Goal: Transaction & Acquisition: Download file/media

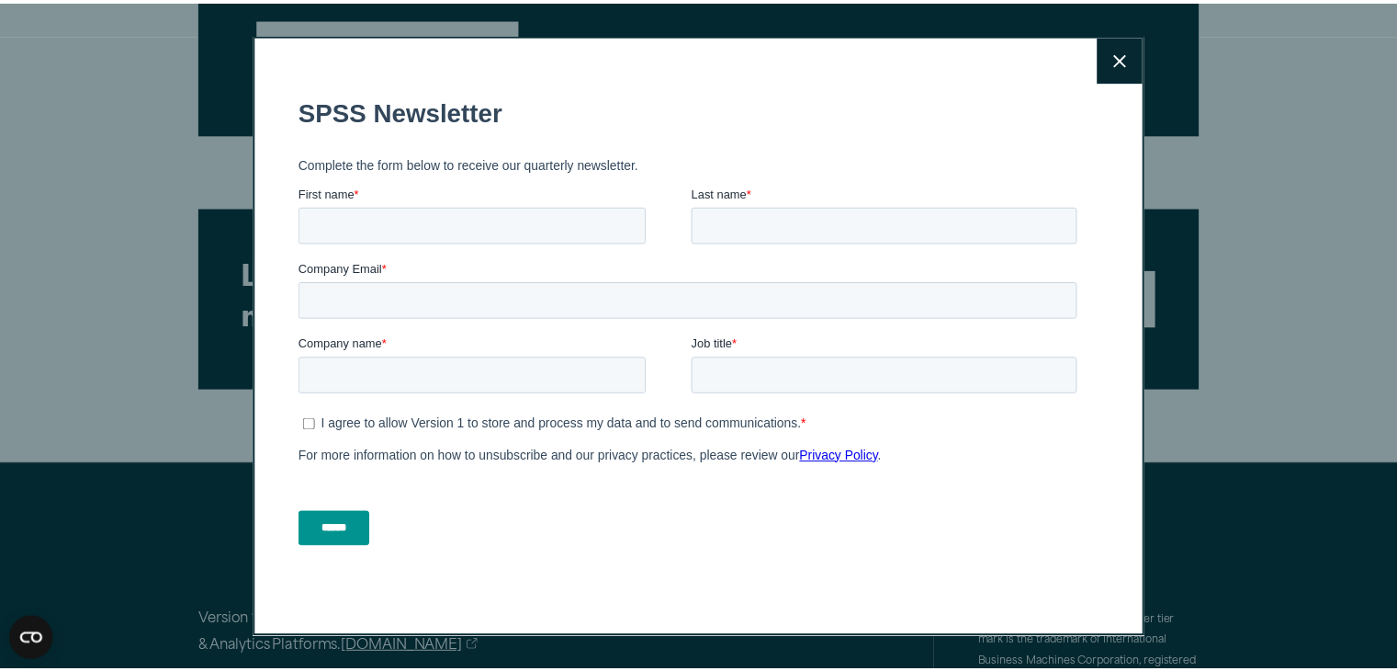
scroll to position [2756, 0]
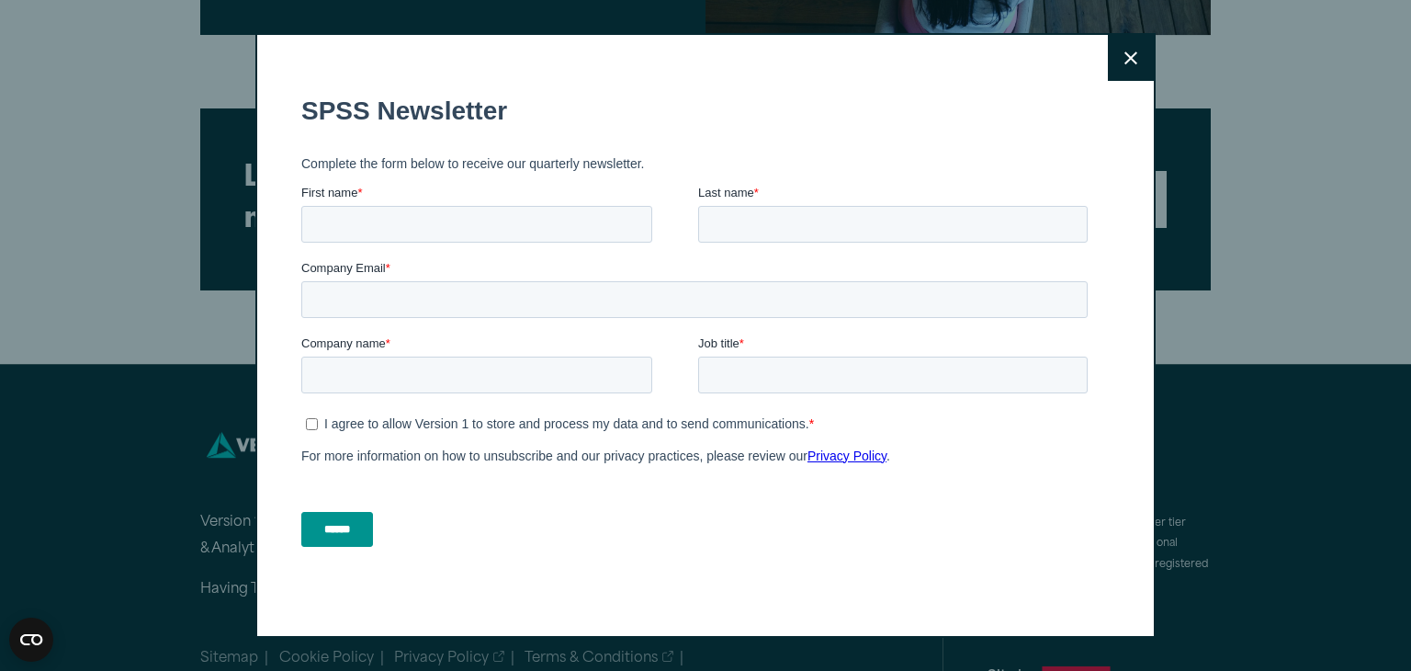
click at [1114, 57] on button "Close" at bounding box center [1131, 58] width 46 height 46
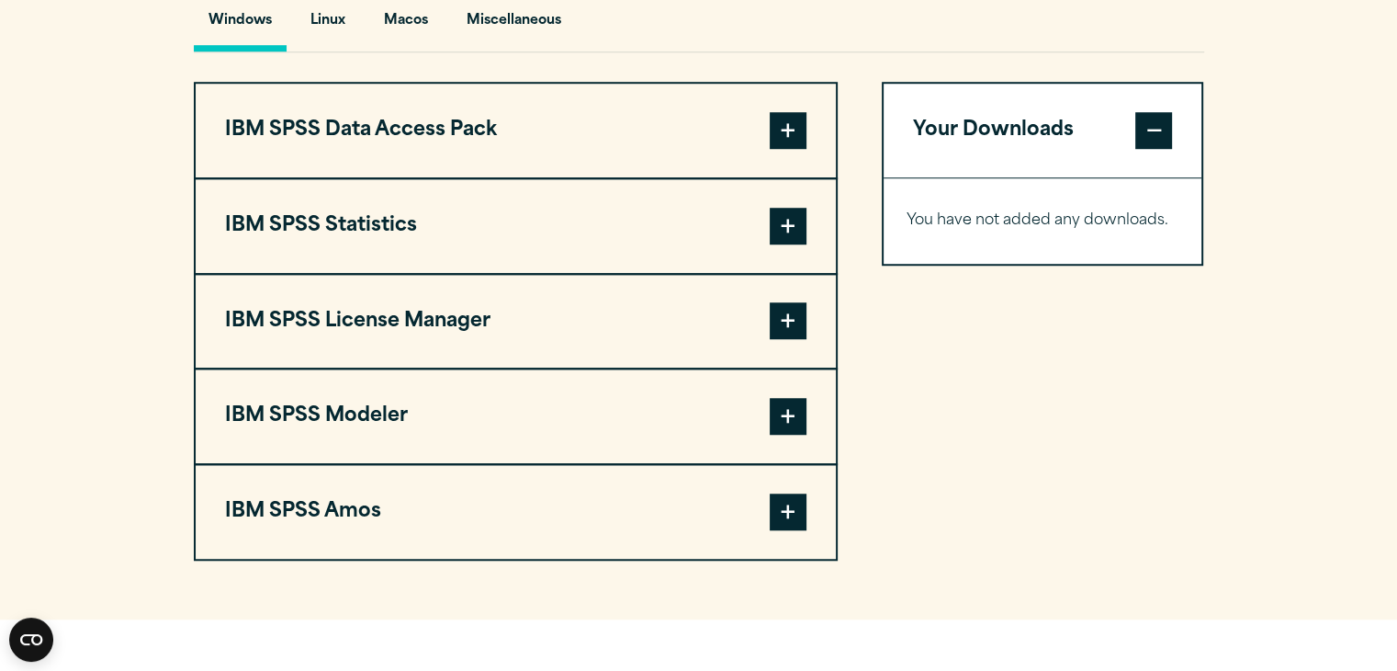
scroll to position [1378, 0]
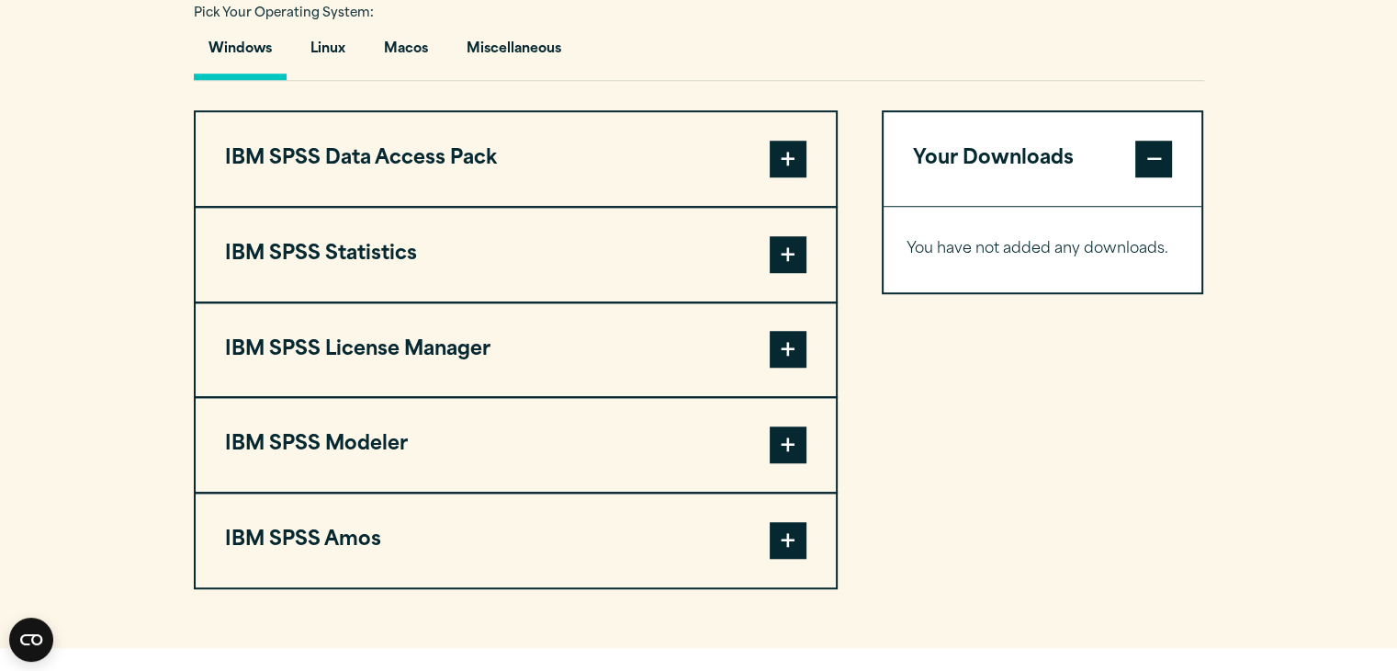
click at [459, 257] on button "IBM SPSS Statistics" at bounding box center [516, 255] width 640 height 94
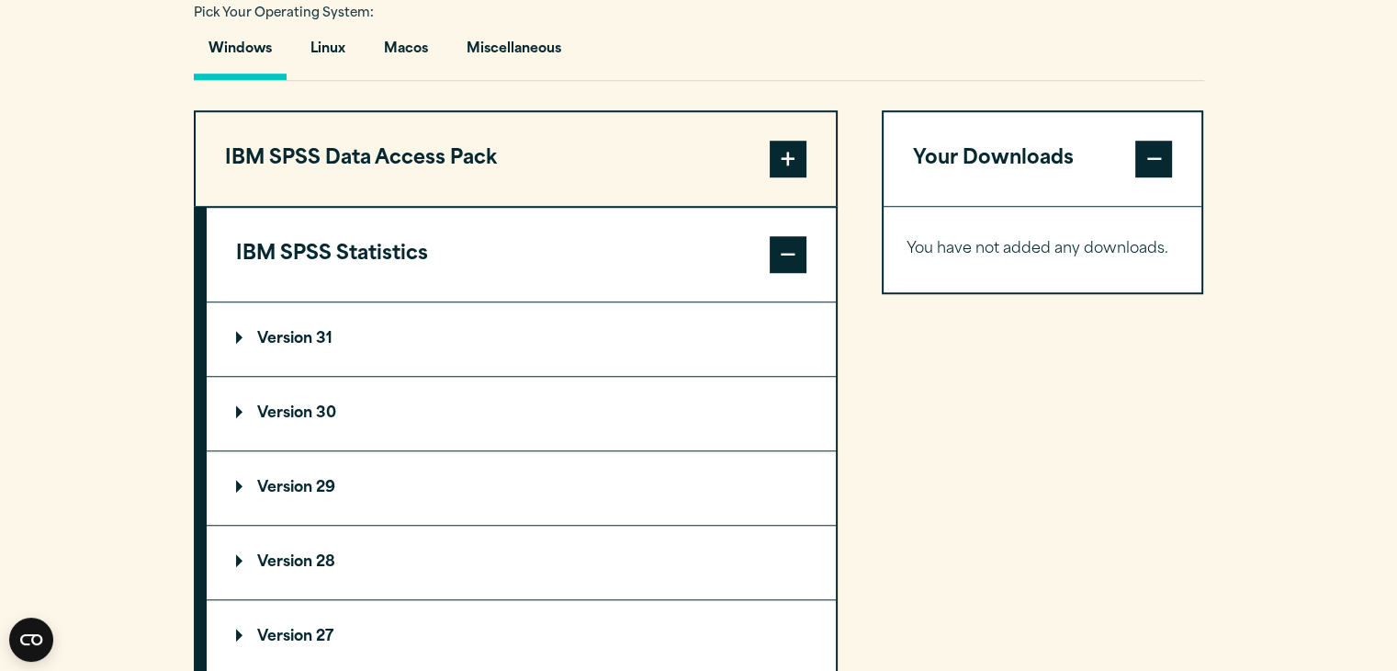
click at [394, 388] on summary "Version 30" at bounding box center [521, 413] width 629 height 73
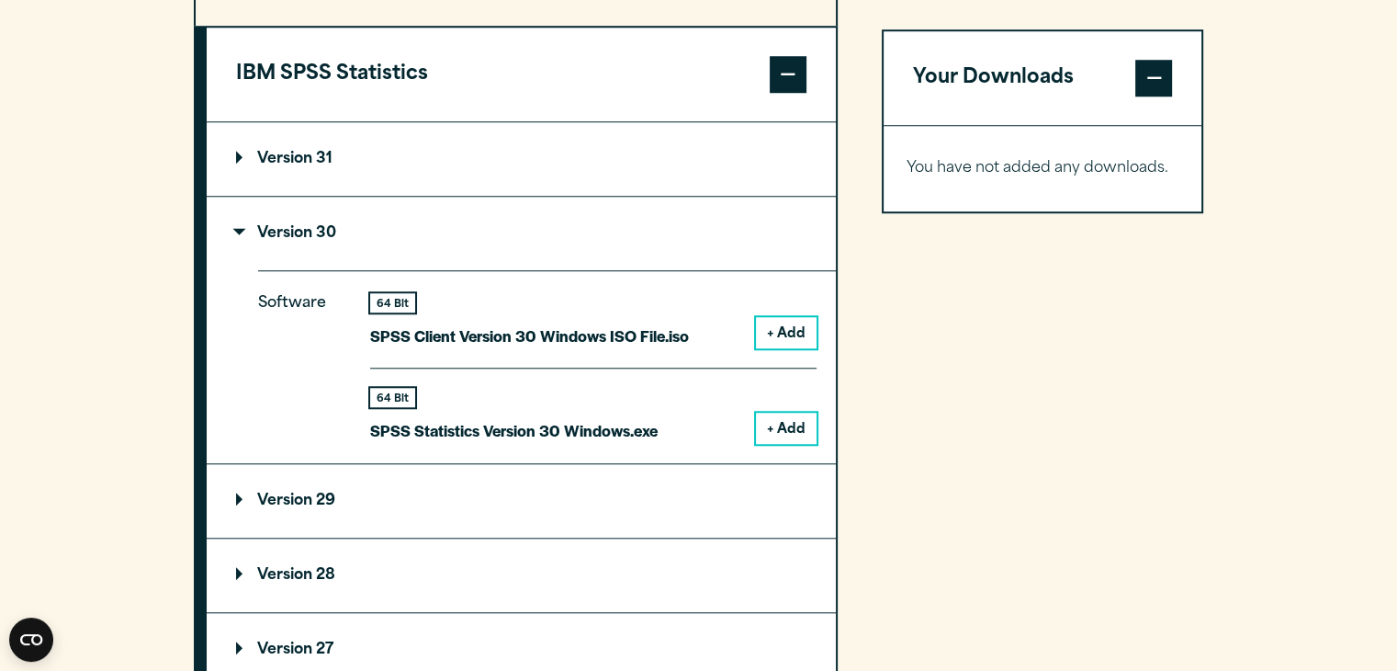
scroll to position [1562, 0]
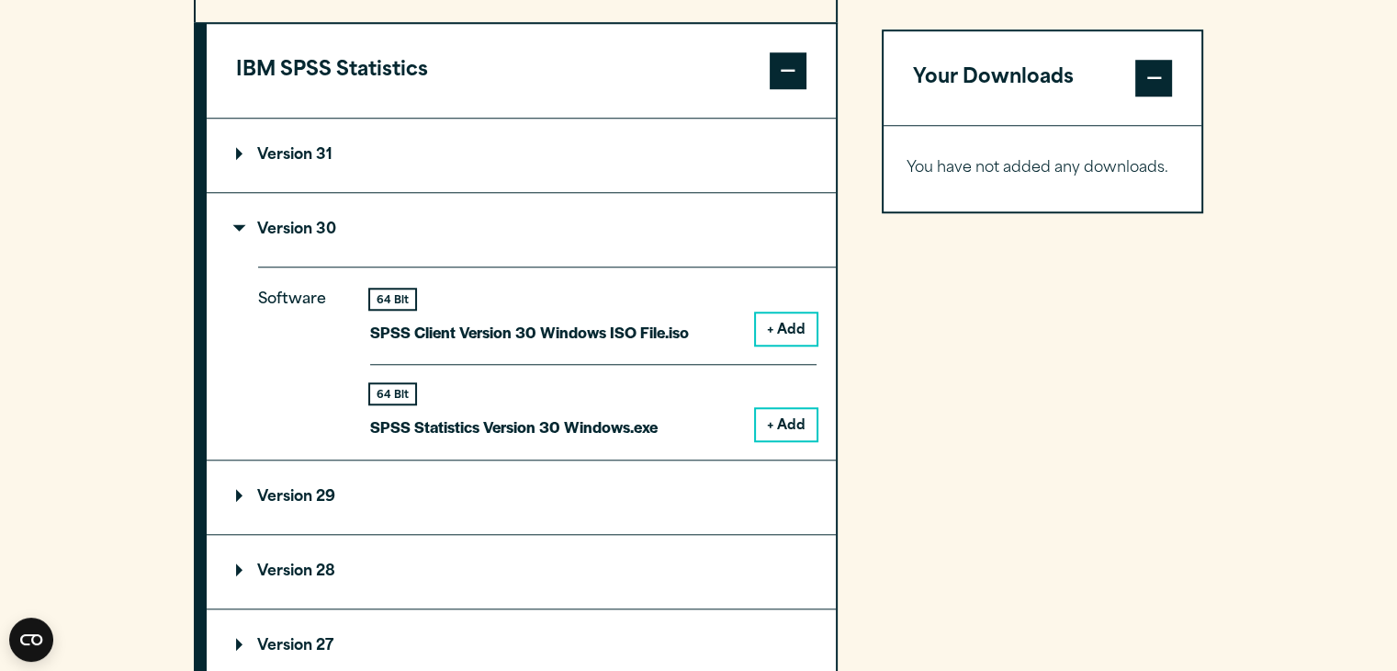
click at [785, 419] on button "+ Add" at bounding box center [786, 424] width 61 height 31
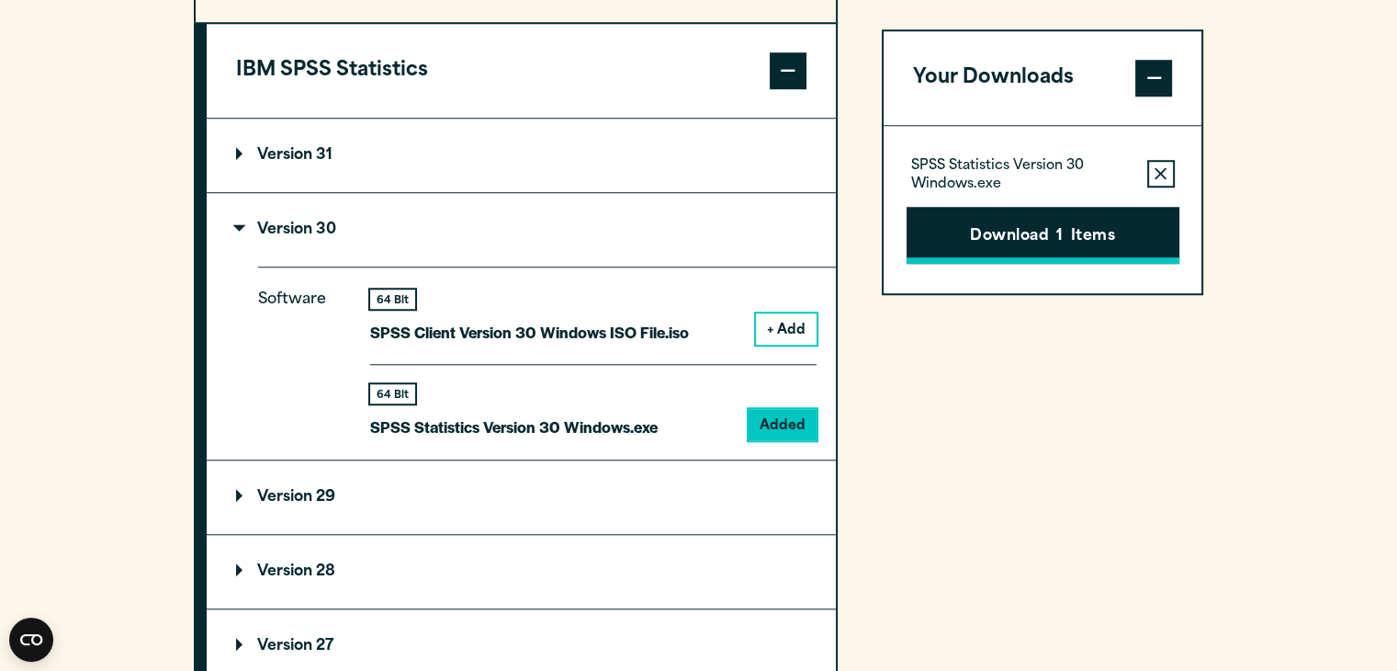
click at [1019, 225] on button "Download 1 Items" at bounding box center [1043, 235] width 273 height 57
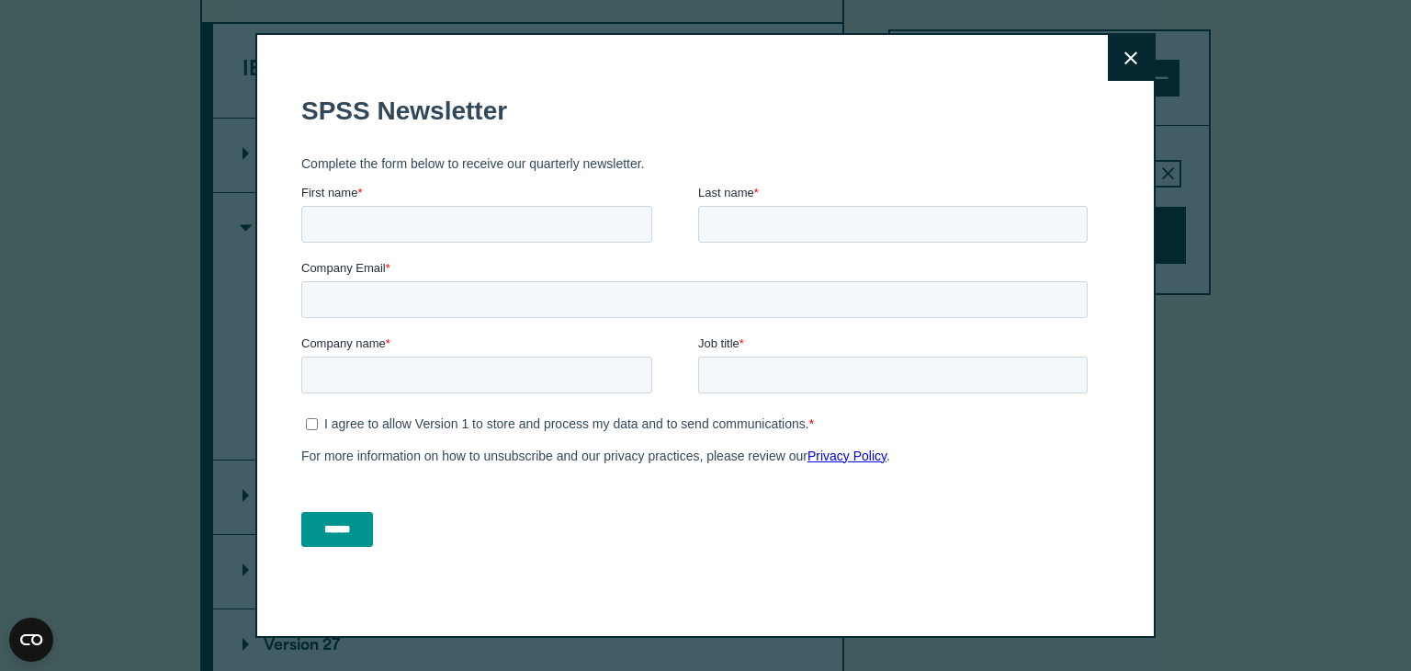
click at [1111, 64] on button "Close" at bounding box center [1131, 58] width 46 height 46
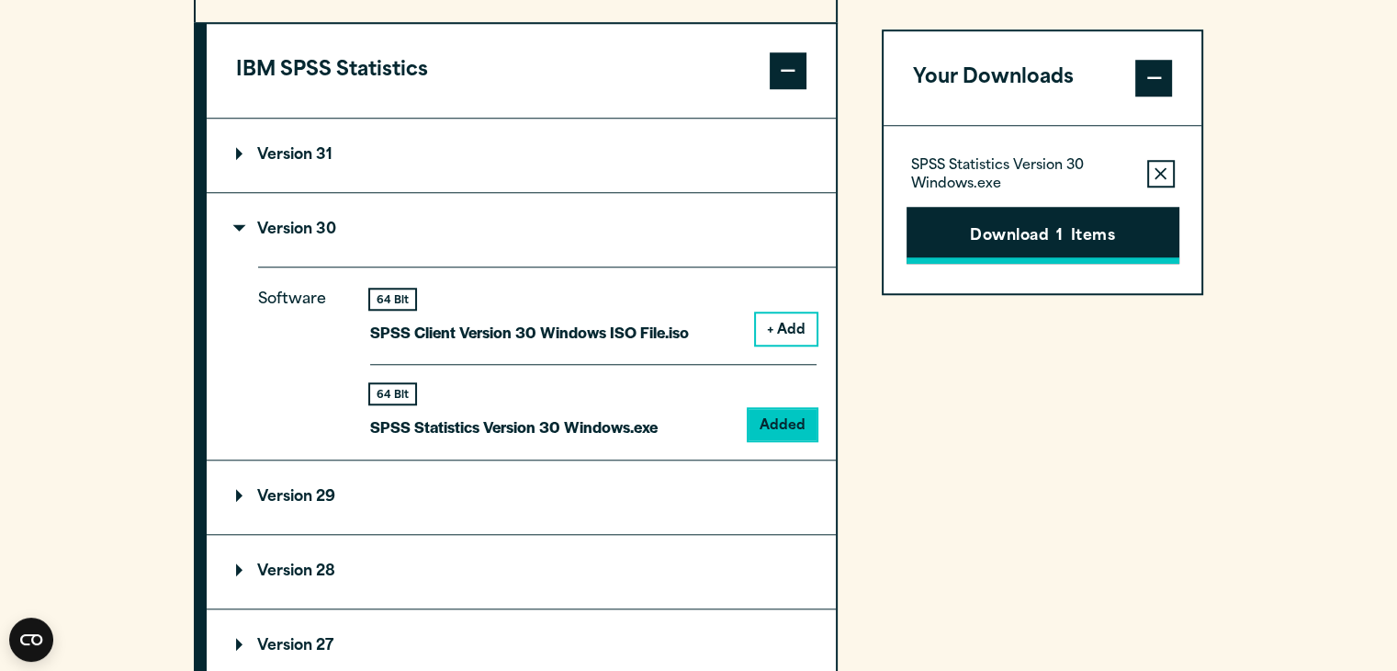
click at [1040, 243] on button "Download 1 Items" at bounding box center [1043, 235] width 273 height 57
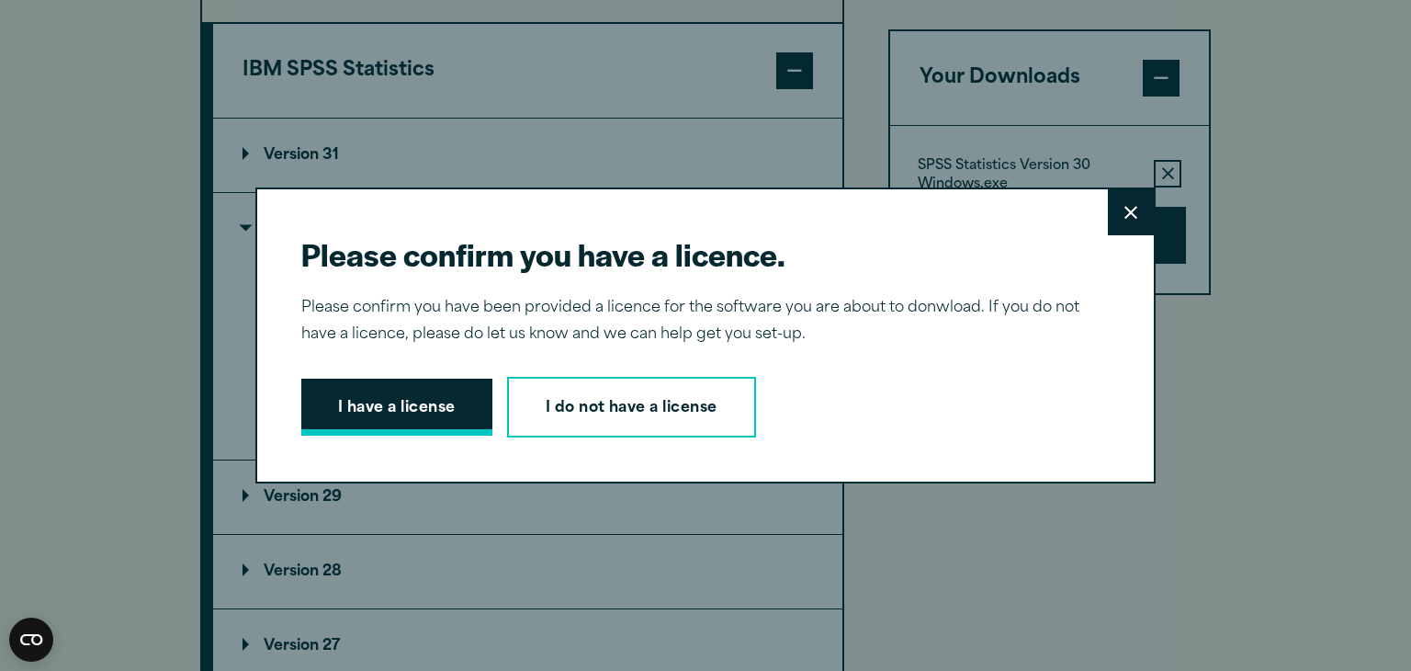
click at [433, 400] on button "I have a license" at bounding box center [396, 406] width 191 height 57
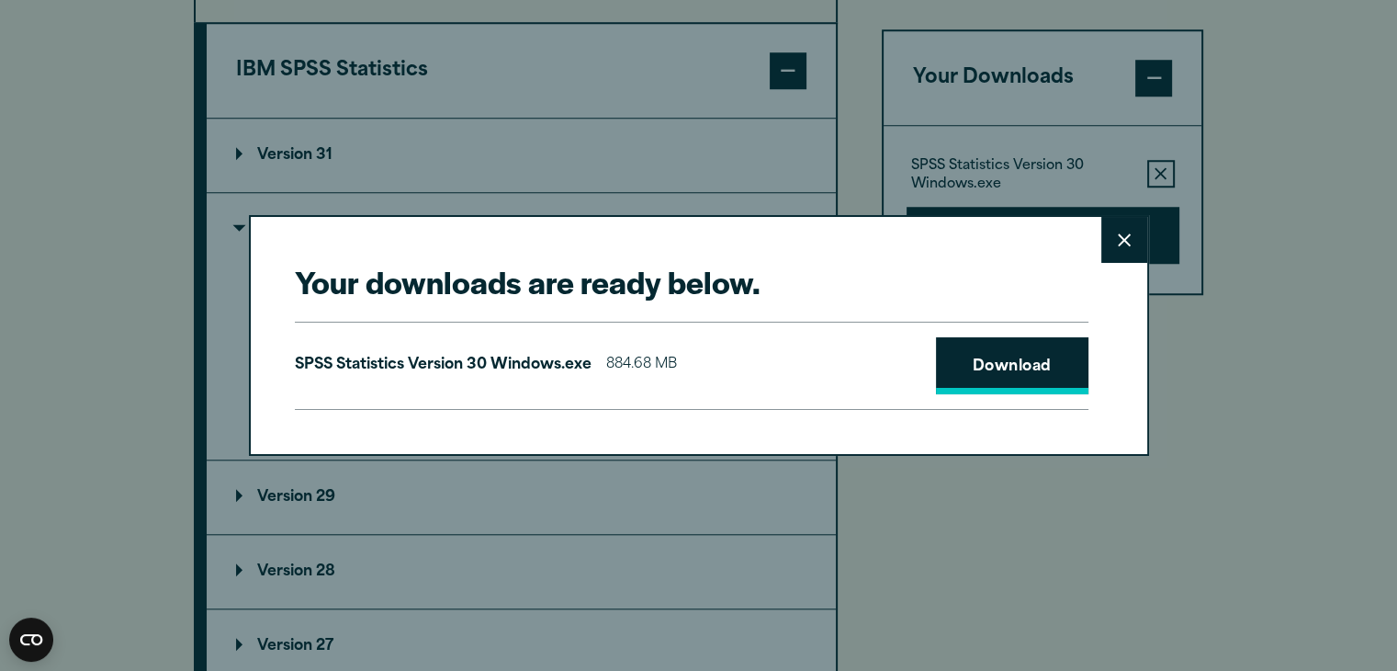
click at [1032, 360] on link "Download" at bounding box center [1012, 365] width 152 height 57
